Goal: Check status: Check status

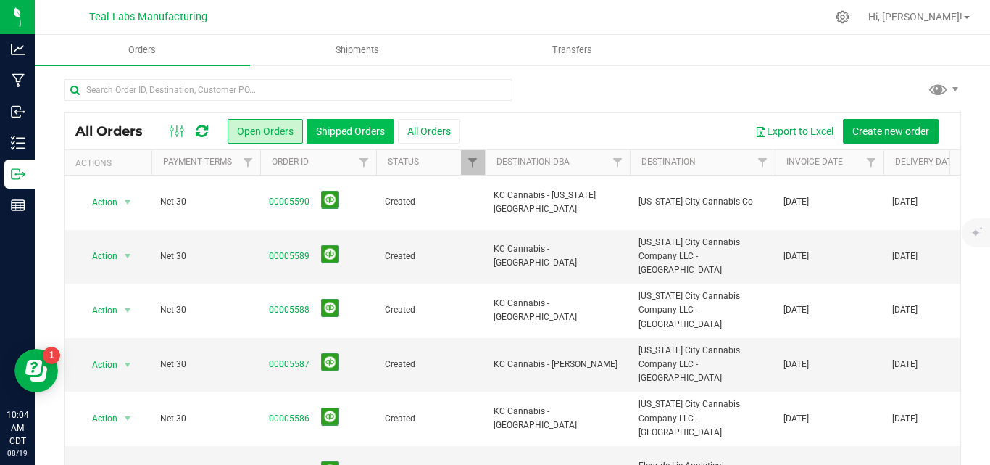
click at [339, 123] on button "Shipped Orders" at bounding box center [351, 131] width 88 height 25
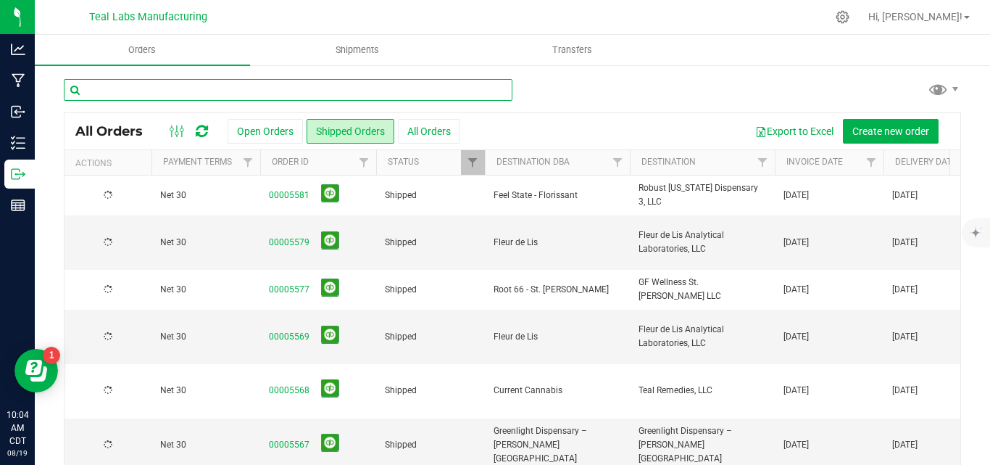
click at [312, 89] on input "text" at bounding box center [288, 90] width 449 height 22
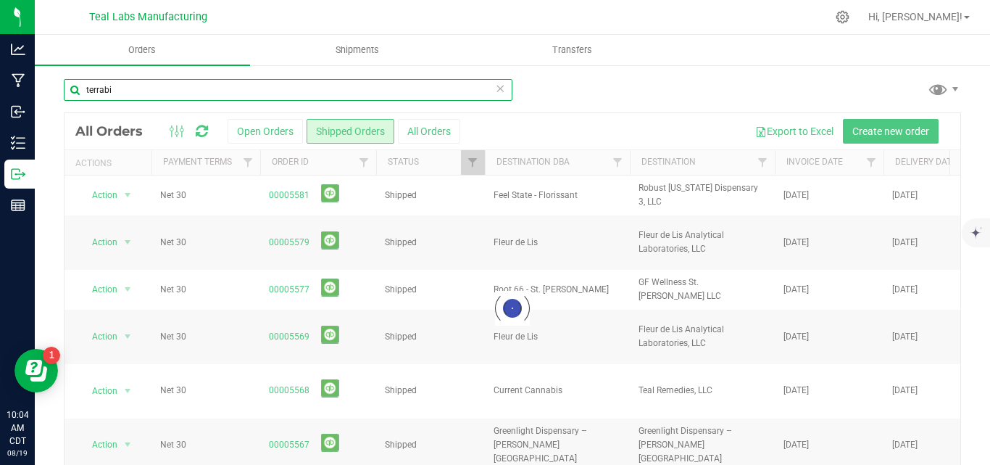
type input "terrabis"
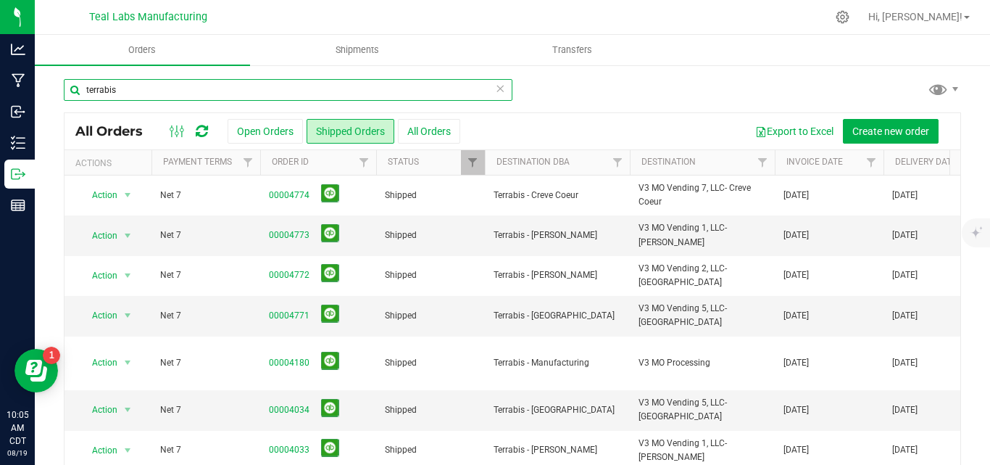
click at [83, 92] on input "terrabis" at bounding box center [288, 90] width 449 height 22
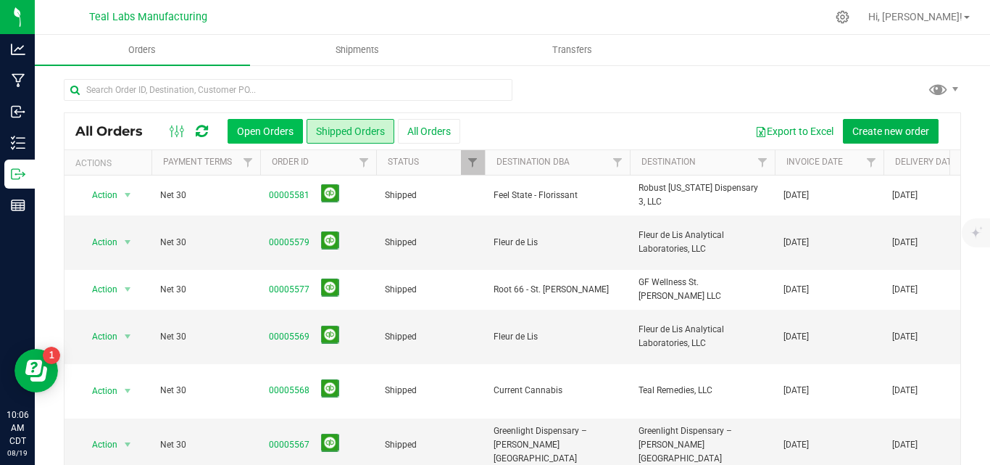
click at [286, 135] on button "Open Orders" at bounding box center [265, 131] width 75 height 25
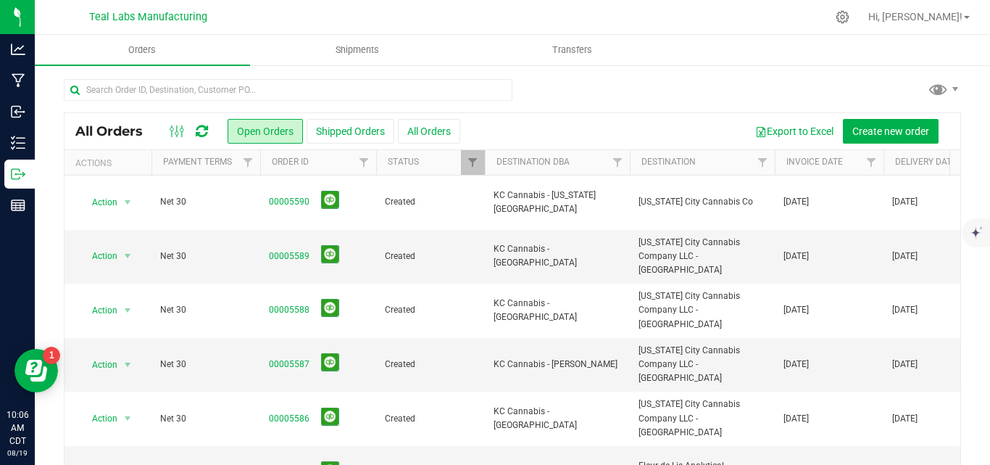
click at [534, 102] on div at bounding box center [513, 95] width 898 height 33
click at [542, 97] on div at bounding box center [513, 95] width 898 height 33
